Goal: Find specific page/section: Find specific page/section

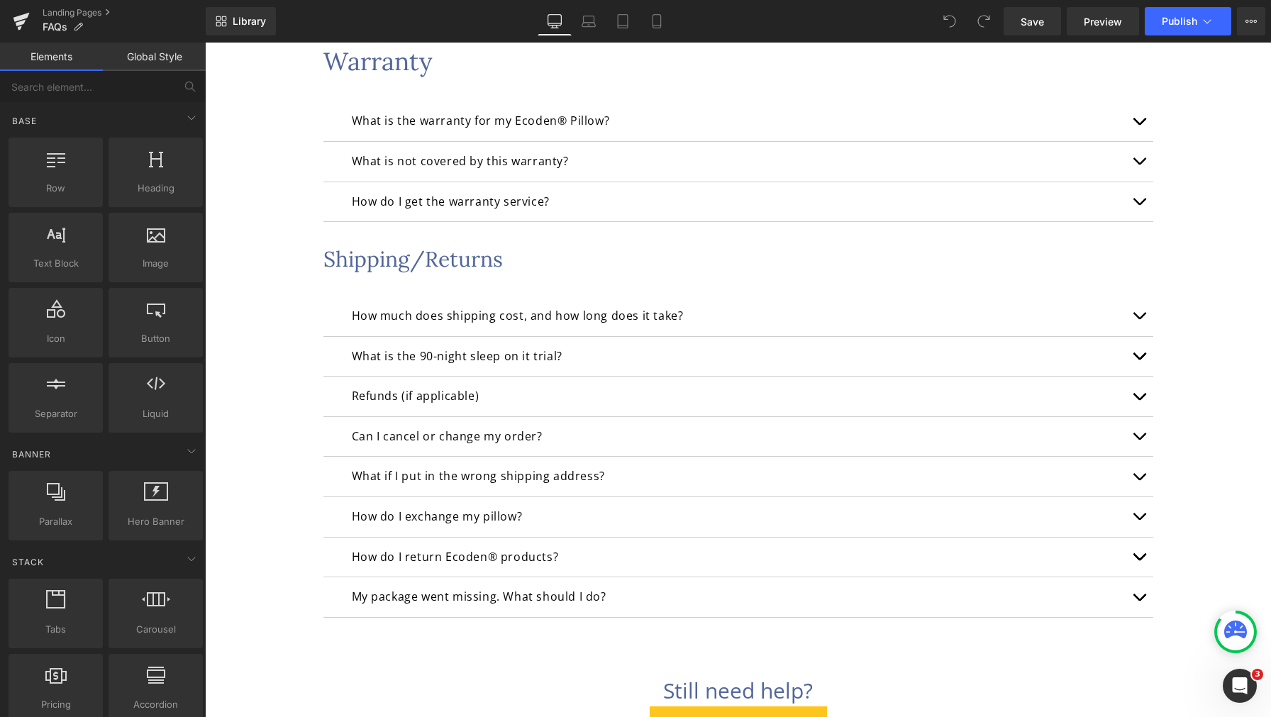
scroll to position [1350, 0]
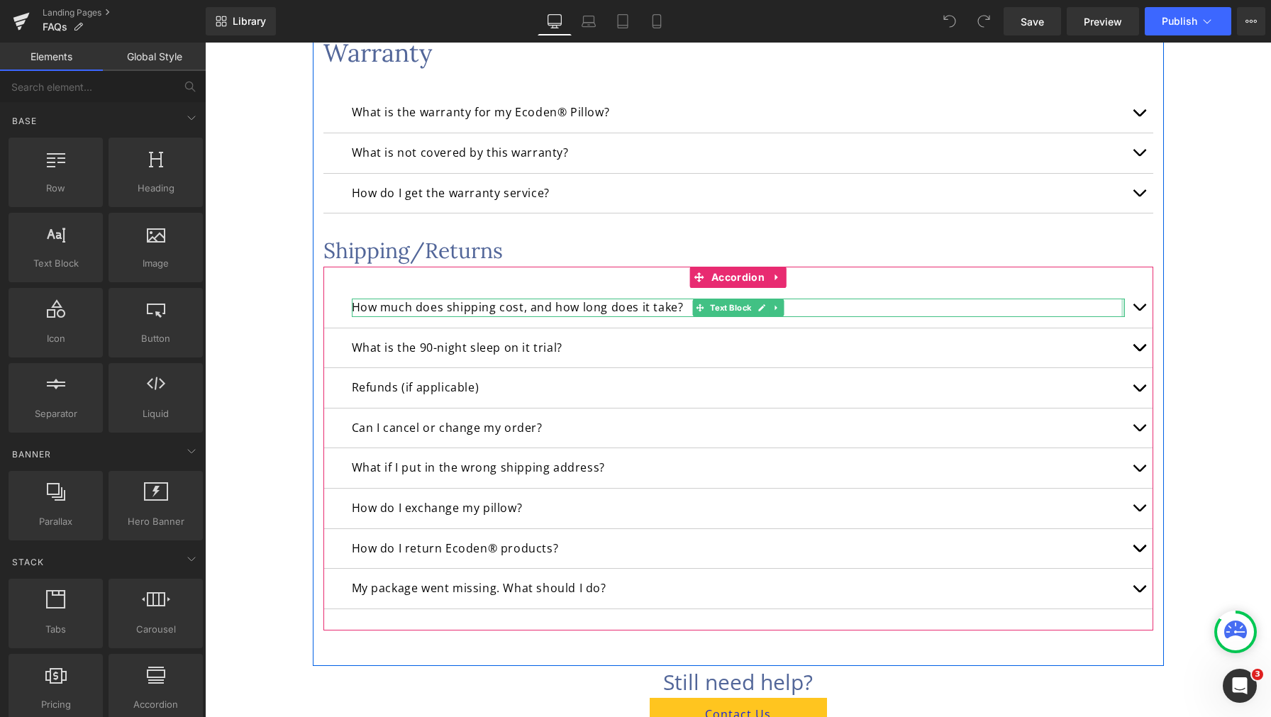
click at [1138, 309] on button "button" at bounding box center [1139, 308] width 28 height 40
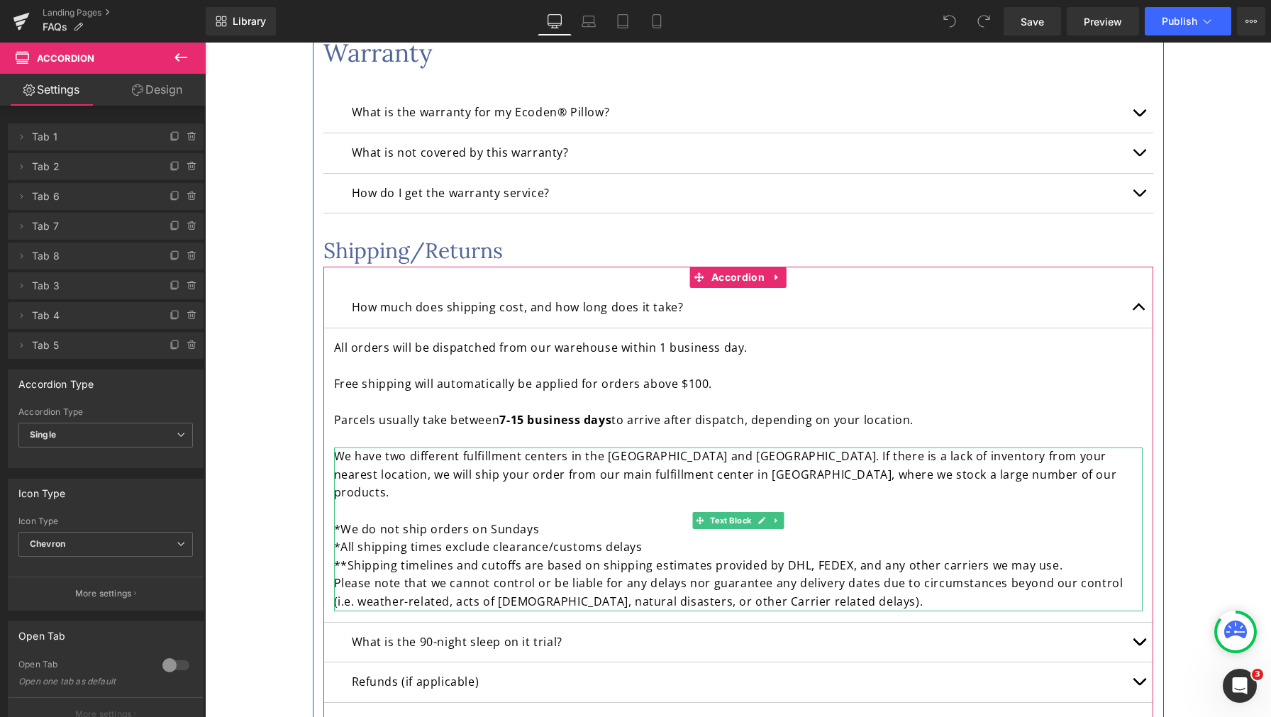
scroll to position [1487, 0]
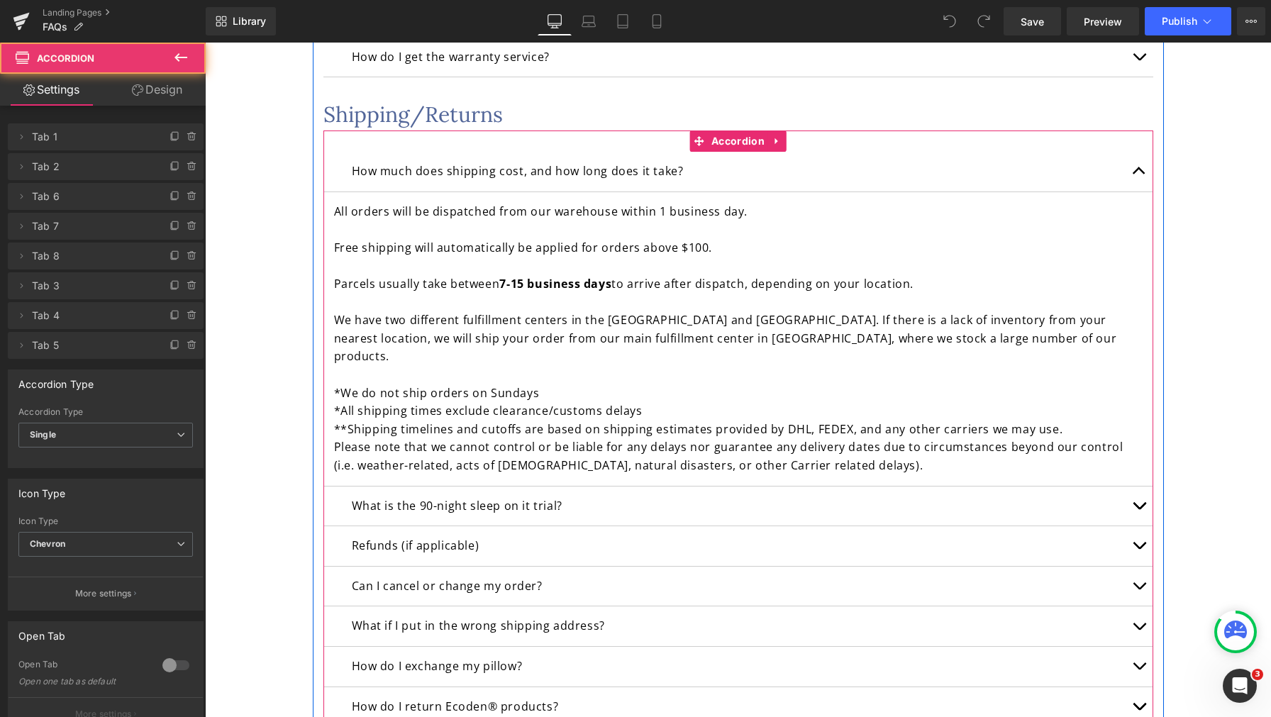
click at [1130, 494] on button "button" at bounding box center [1139, 507] width 28 height 40
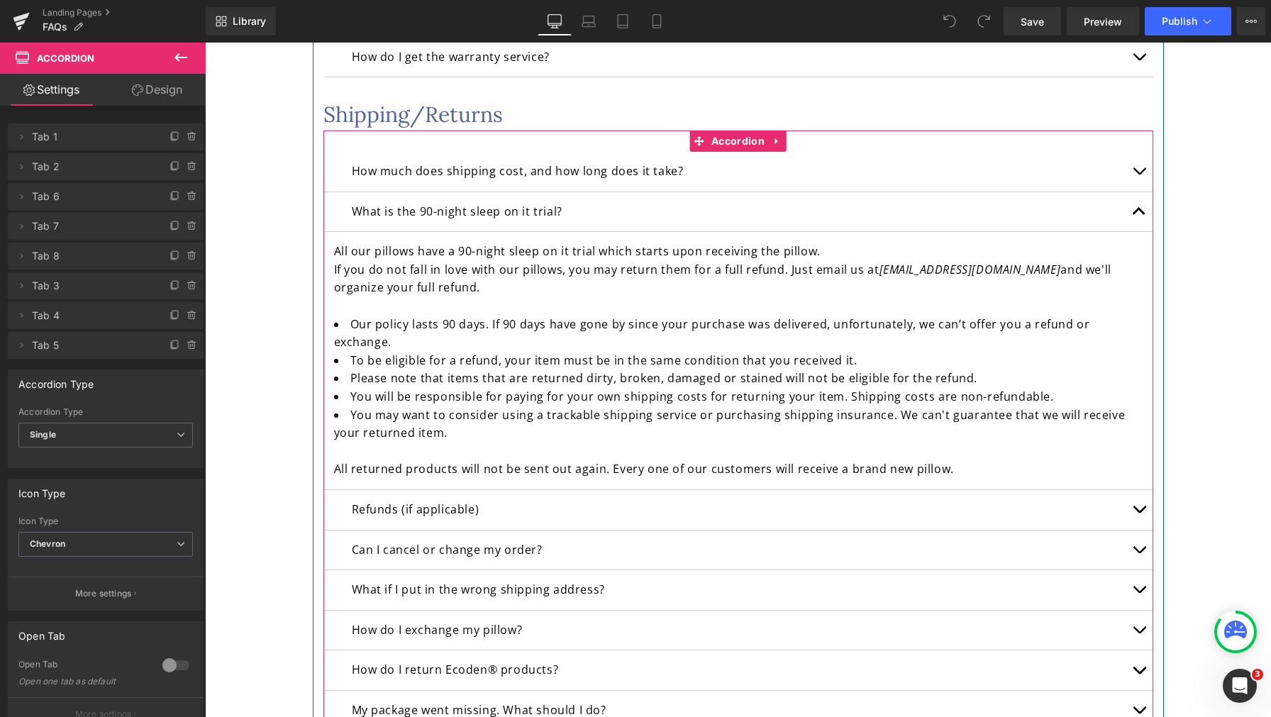
click at [1128, 511] on button "button" at bounding box center [1139, 510] width 28 height 40
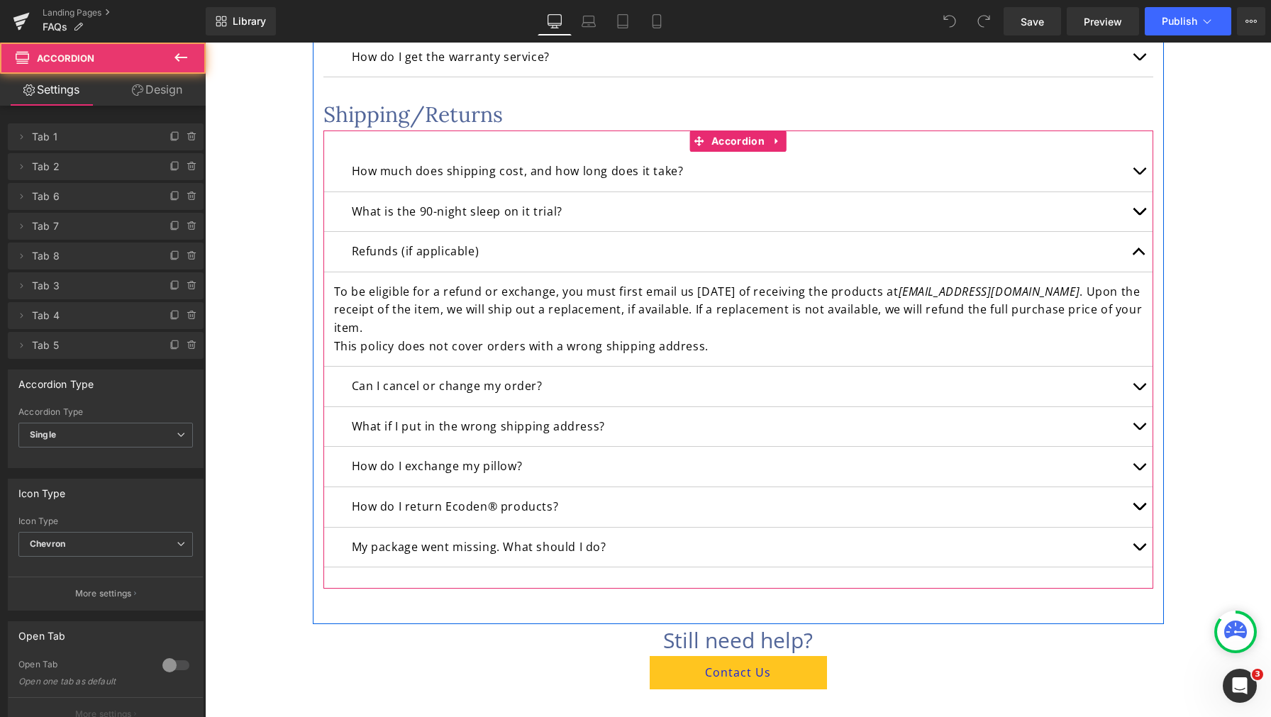
click at [1133, 522] on button "button" at bounding box center [1139, 507] width 28 height 40
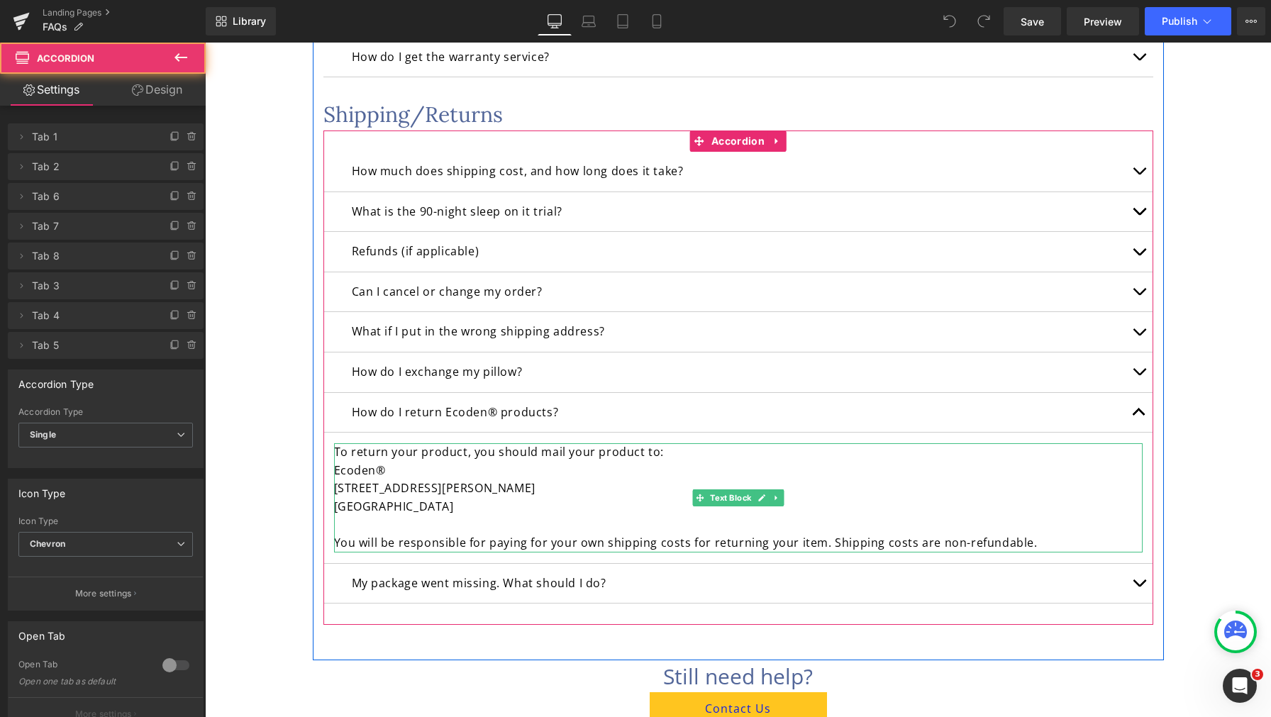
click at [506, 508] on p "[STREET_ADDRESS][PERSON_NAME]" at bounding box center [738, 497] width 809 height 36
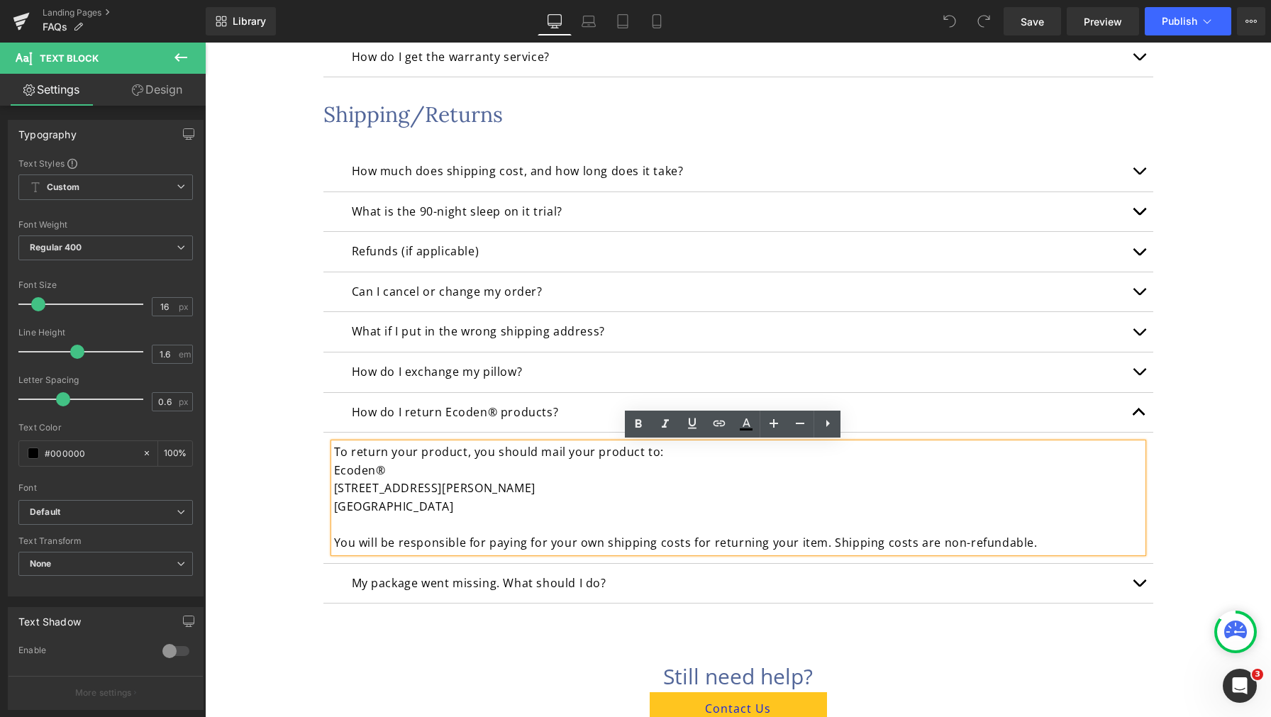
click at [452, 509] on p "[STREET_ADDRESS][PERSON_NAME]" at bounding box center [738, 497] width 809 height 36
drag, startPoint x: 438, startPoint y: 506, endPoint x: 323, endPoint y: 496, distance: 114.6
click at [323, 496] on article "To return your product, you should mail your product to: Ecoden® [STREET_ADDRES…" at bounding box center [738, 498] width 830 height 131
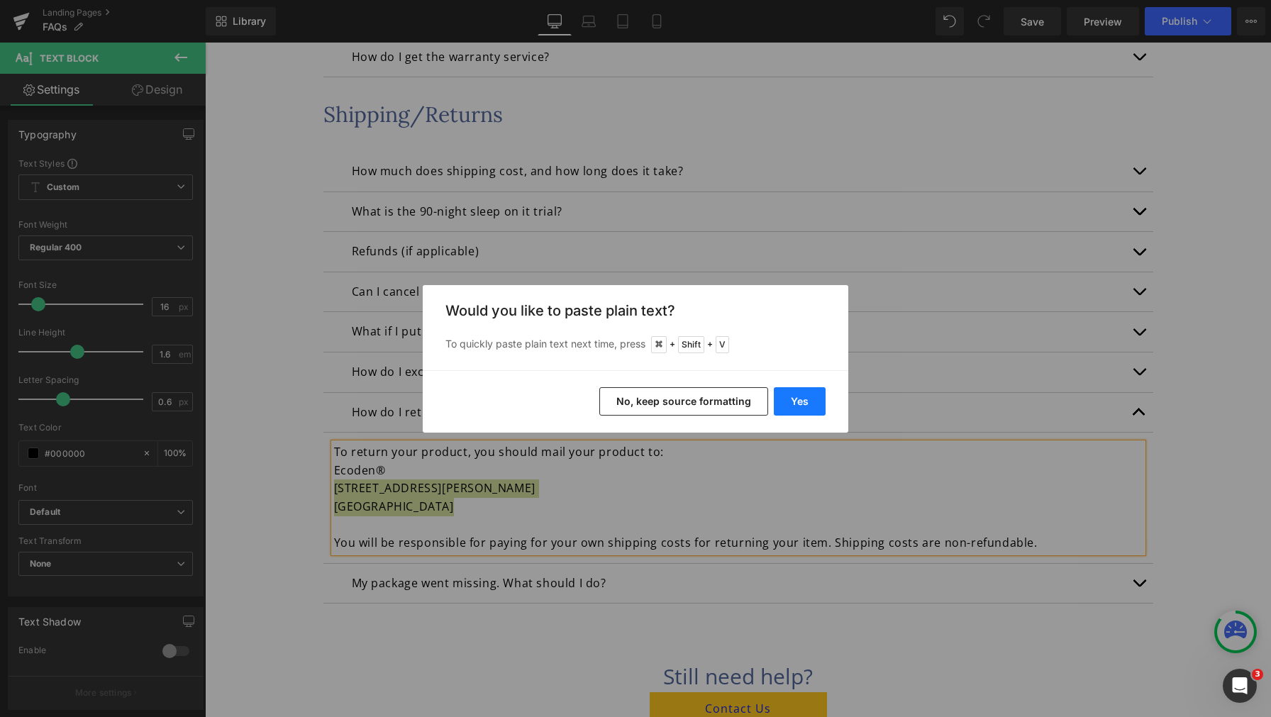
click at [796, 406] on button "Yes" at bounding box center [800, 401] width 52 height 28
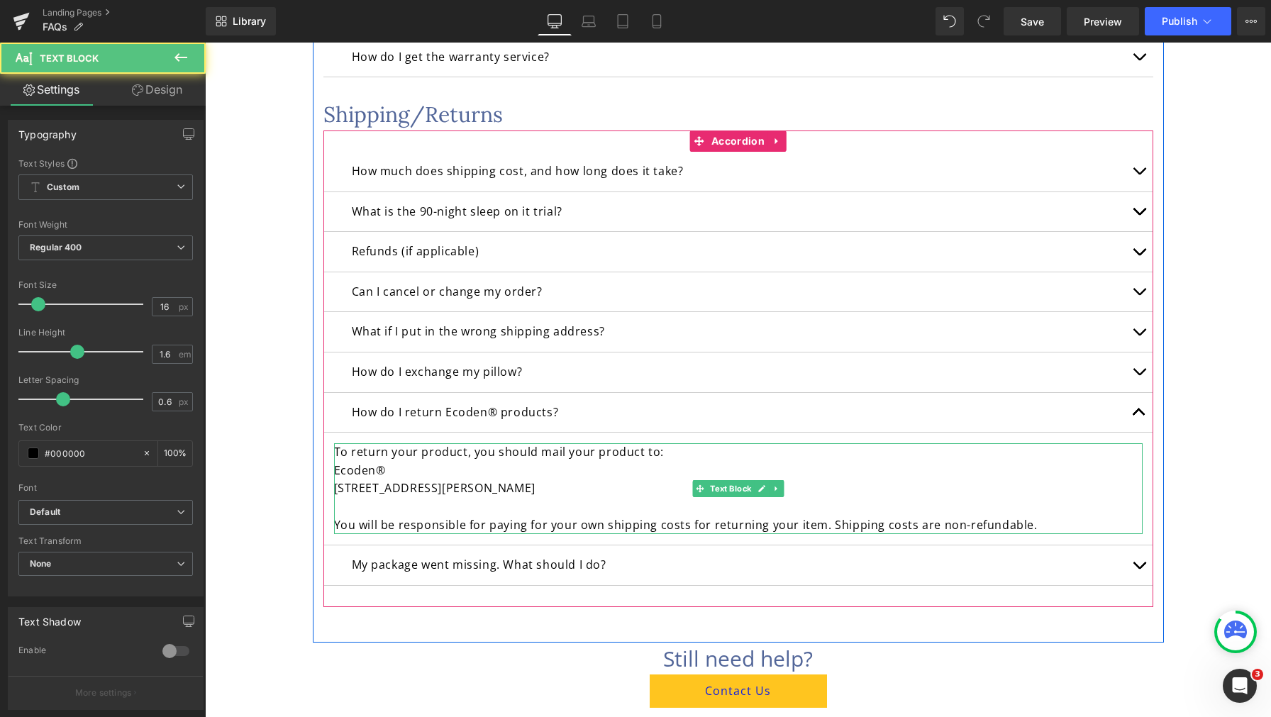
click at [681, 496] on p "[STREET_ADDRESS][PERSON_NAME]" at bounding box center [738, 488] width 809 height 18
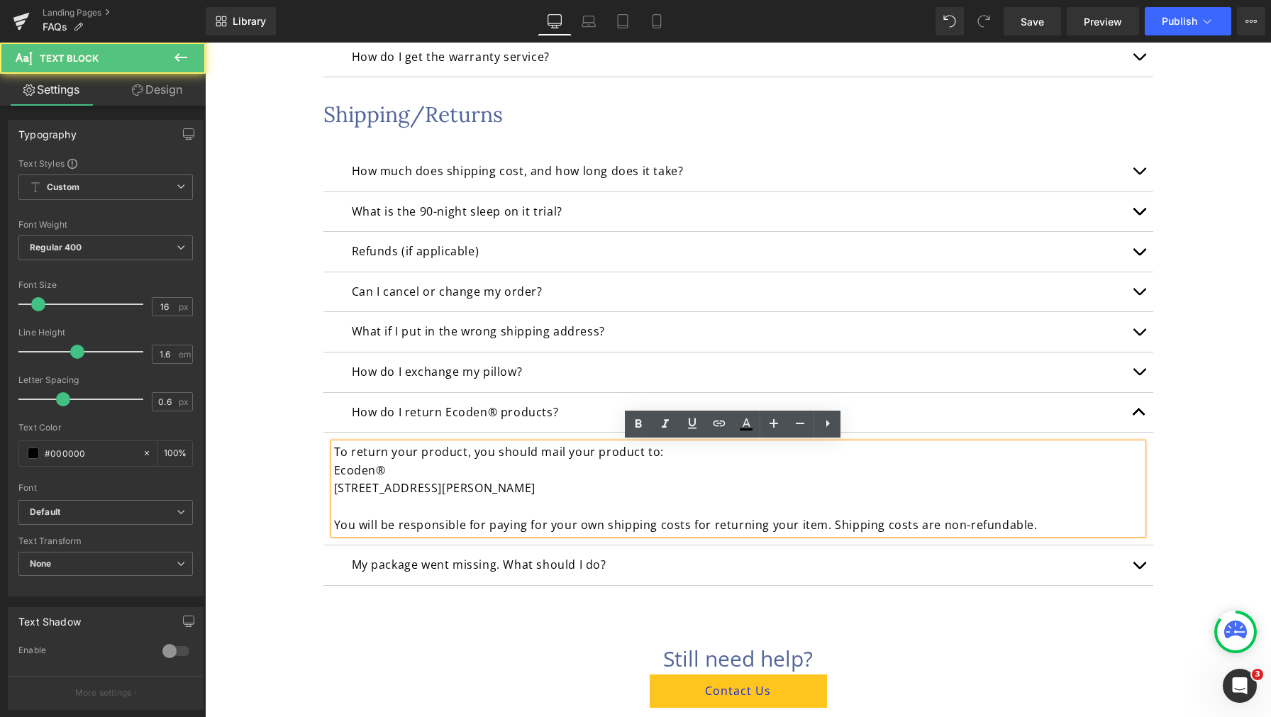
click at [607, 492] on p "[STREET_ADDRESS][PERSON_NAME]" at bounding box center [738, 488] width 809 height 18
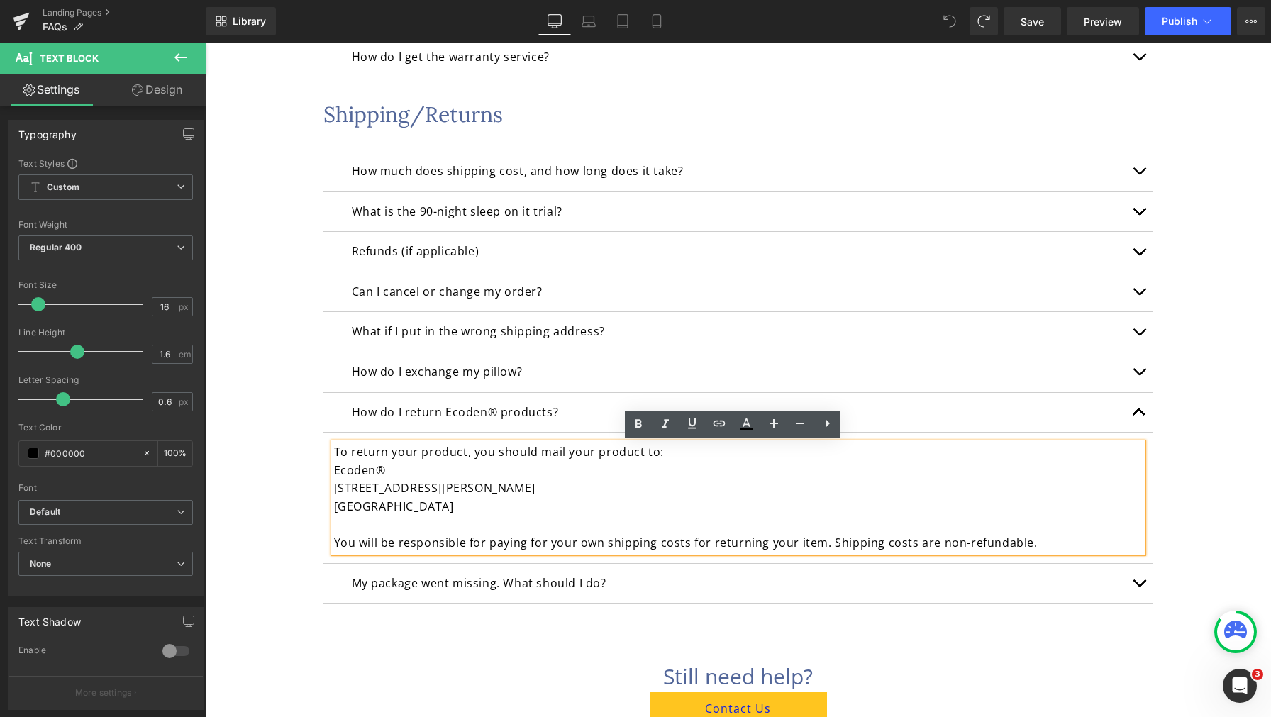
click at [611, 493] on p "[STREET_ADDRESS][PERSON_NAME]" at bounding box center [738, 497] width 809 height 36
drag, startPoint x: 437, startPoint y: 513, endPoint x: 327, endPoint y: 493, distance: 111.8
click at [334, 493] on div "To return your product, you should mail your product to: Ecoden® [STREET_ADDRES…" at bounding box center [738, 497] width 809 height 109
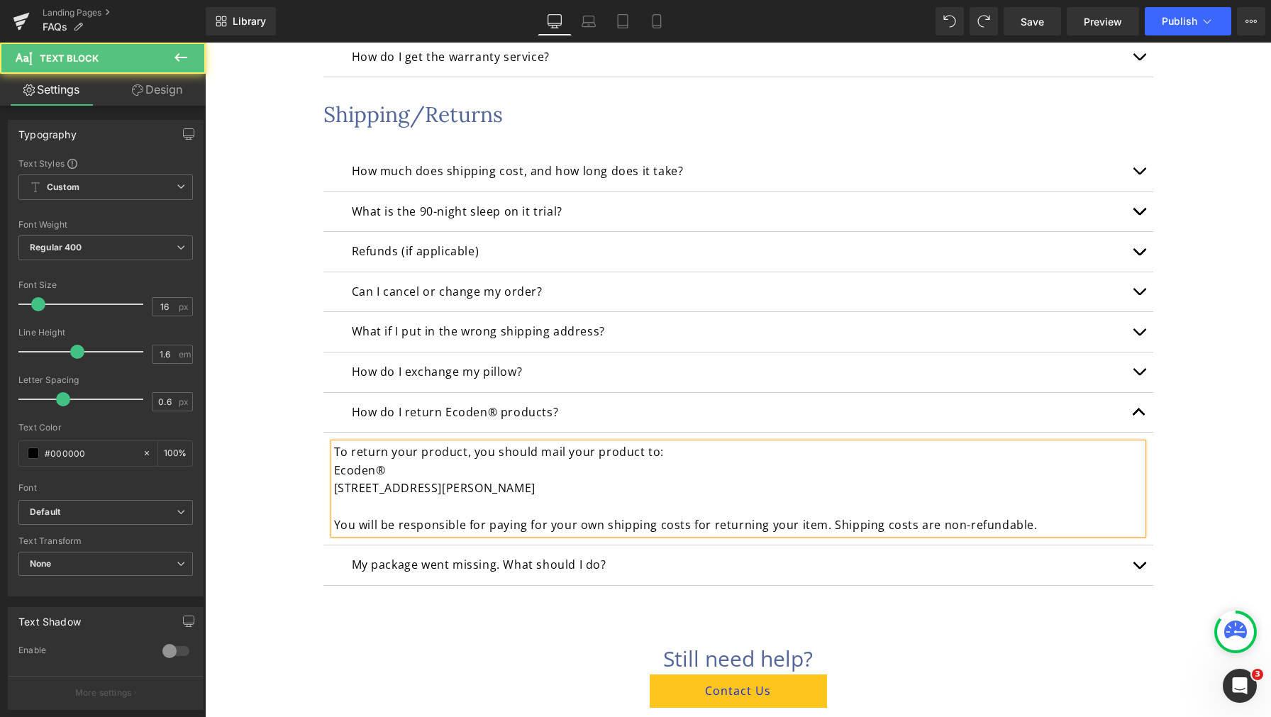
click at [605, 507] on p at bounding box center [738, 507] width 809 height 18
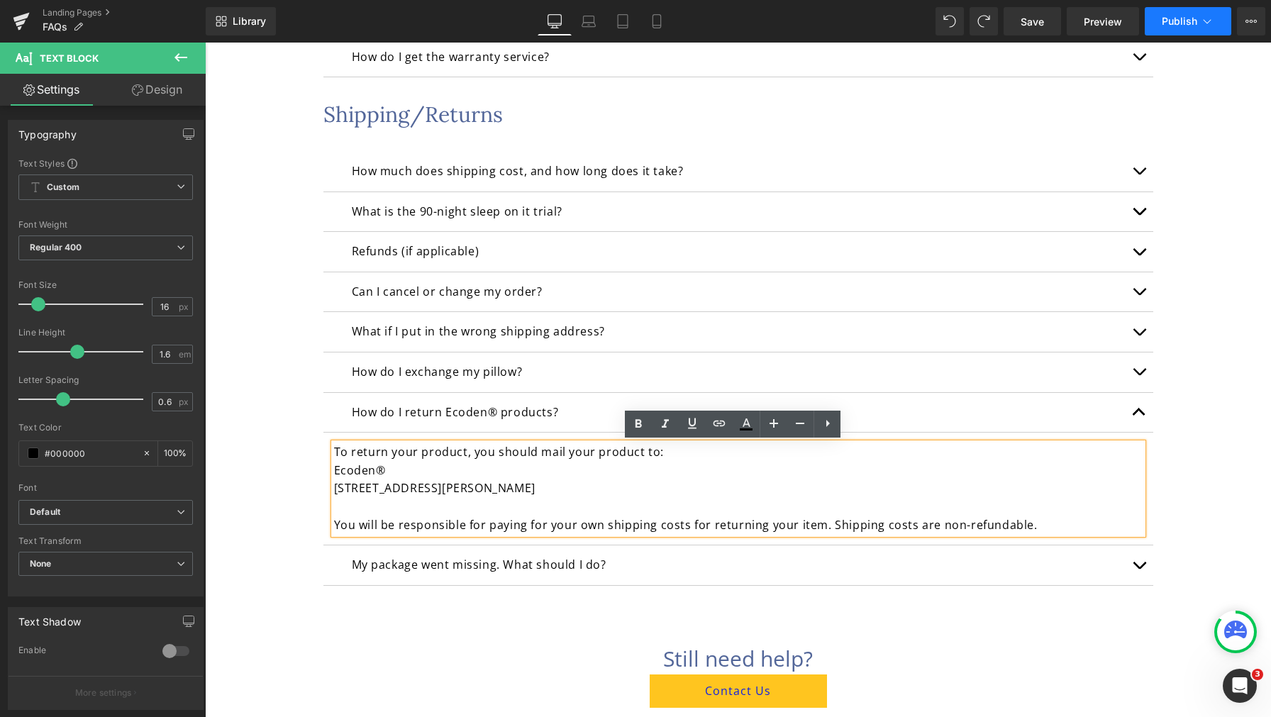
click at [1174, 23] on span "Publish" at bounding box center [1179, 21] width 35 height 11
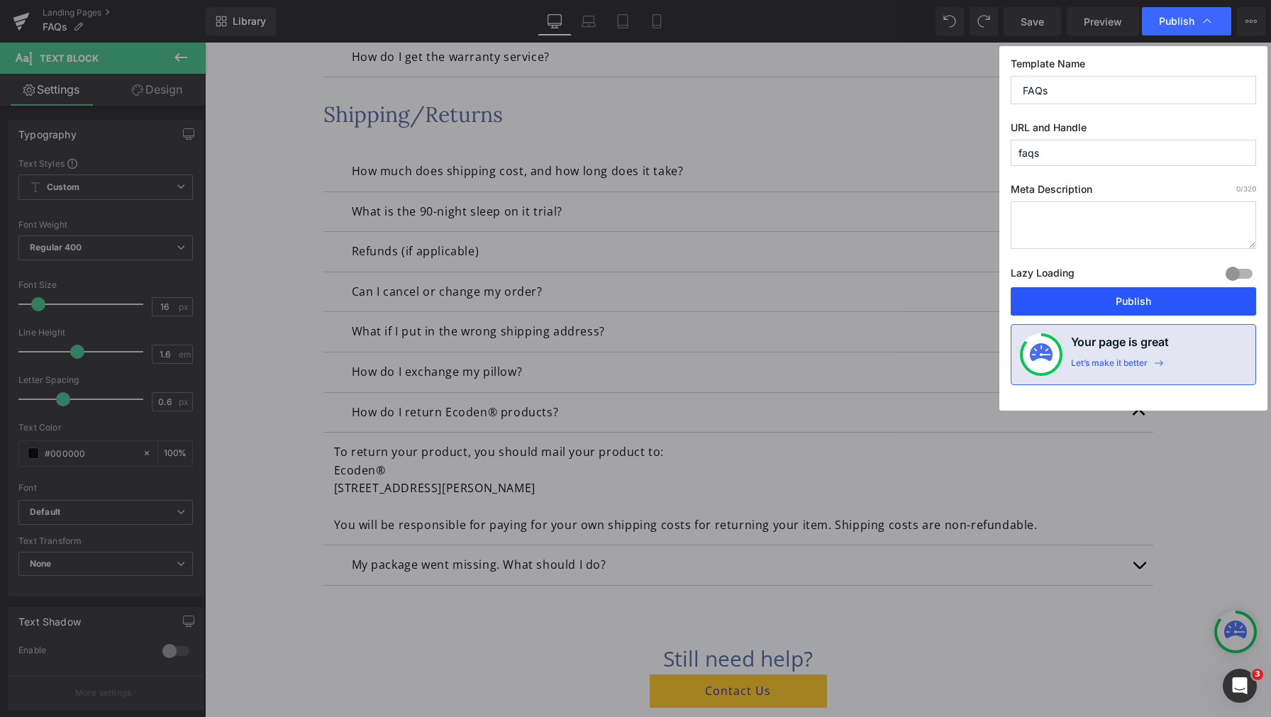
click at [1133, 297] on button "Publish" at bounding box center [1133, 301] width 245 height 28
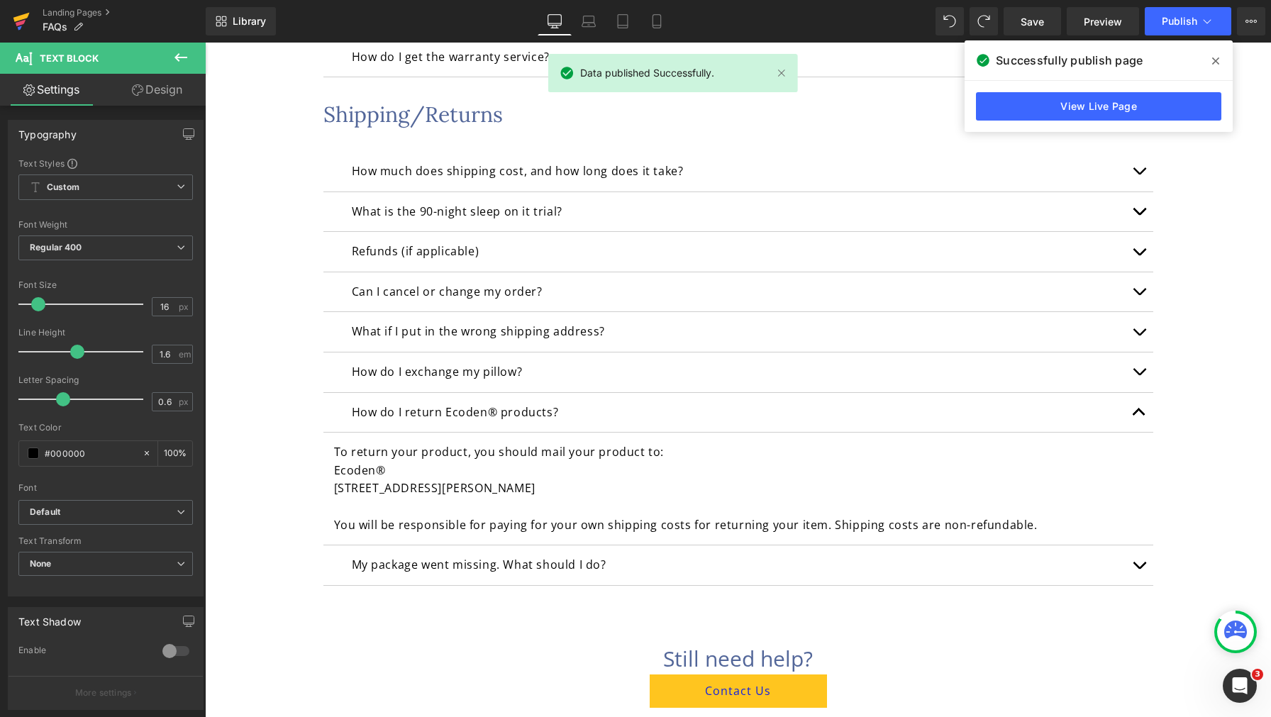
click at [16, 24] on icon at bounding box center [21, 23] width 10 height 6
